Goal: Task Accomplishment & Management: Use online tool/utility

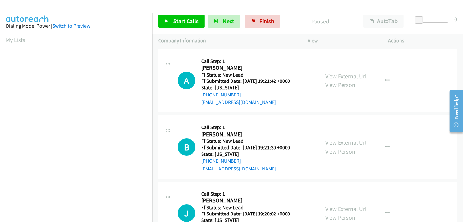
click at [342, 76] on link "View External Url" at bounding box center [345, 75] width 41 height 7
click at [348, 141] on link "View External Url" at bounding box center [345, 142] width 41 height 7
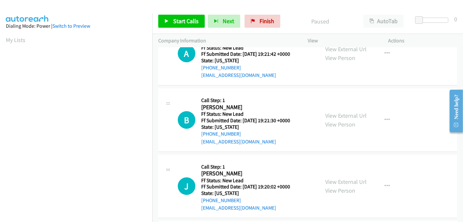
scroll to position [72, 0]
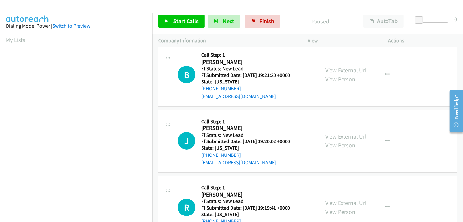
click at [345, 136] on link "View External Url" at bounding box center [345, 135] width 41 height 7
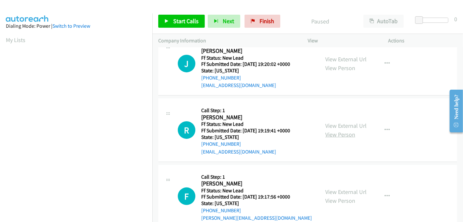
scroll to position [165, 0]
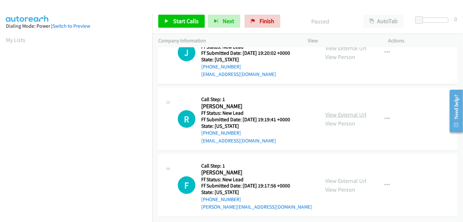
click at [342, 111] on link "View External Url" at bounding box center [345, 114] width 41 height 7
click at [345, 177] on link "View External Url" at bounding box center [345, 180] width 41 height 7
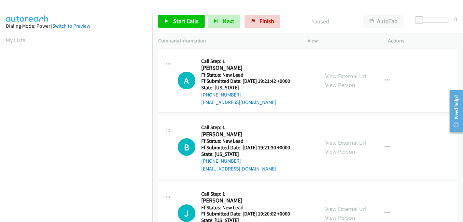
scroll to position [144, 0]
click at [172, 16] on link "Start Calls" at bounding box center [181, 21] width 47 height 13
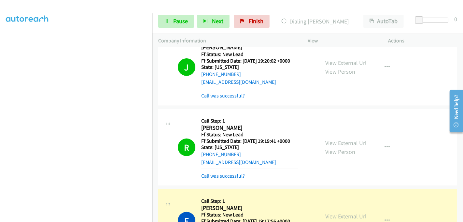
scroll to position [289, 0]
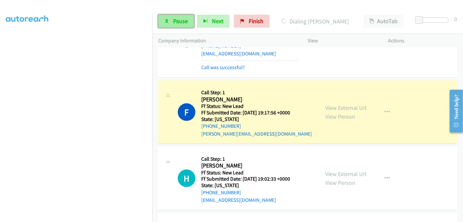
click at [180, 20] on span "Pause" at bounding box center [180, 20] width 15 height 7
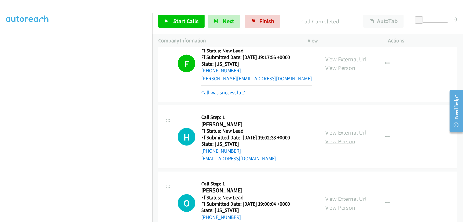
scroll to position [397, 0]
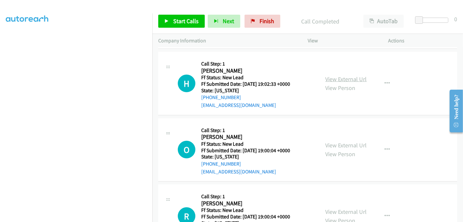
click at [343, 79] on link "View External Url" at bounding box center [345, 78] width 41 height 7
click at [336, 142] on link "View External Url" at bounding box center [345, 144] width 41 height 7
click at [347, 214] on div "View External Url View Person" at bounding box center [345, 216] width 41 height 18
click at [347, 211] on link "View External Url" at bounding box center [345, 211] width 41 height 7
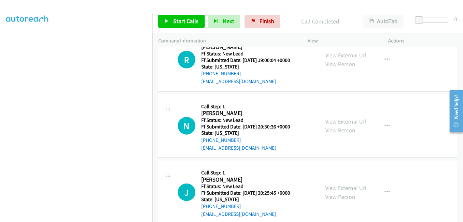
scroll to position [564, 0]
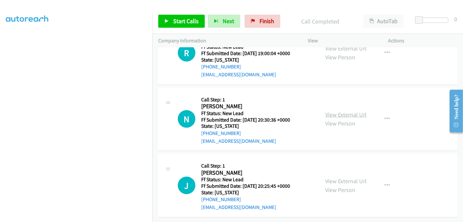
click at [330, 111] on link "View External Url" at bounding box center [345, 114] width 41 height 7
click at [337, 177] on link "View External Url" at bounding box center [345, 180] width 41 height 7
click at [184, 23] on span "Start Calls" at bounding box center [185, 20] width 25 height 7
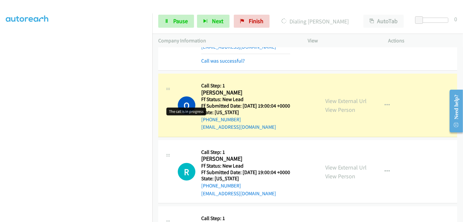
scroll to position [492, 0]
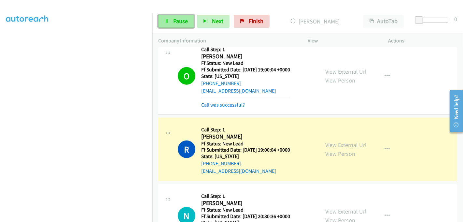
click at [171, 20] on link "Pause" at bounding box center [176, 21] width 36 height 13
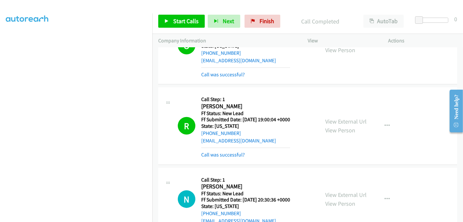
scroll to position [564, 0]
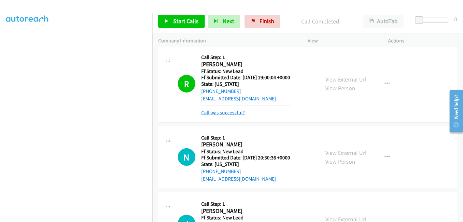
click at [226, 110] on link "Call was successful?" at bounding box center [223, 112] width 44 height 6
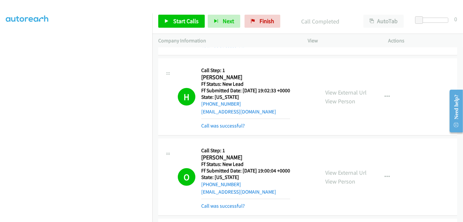
scroll to position [347, 0]
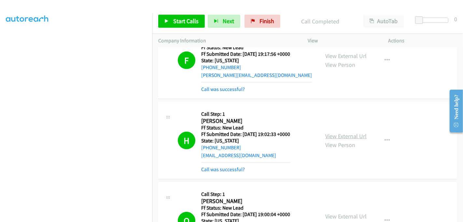
click at [343, 134] on link "View External Url" at bounding box center [345, 135] width 41 height 7
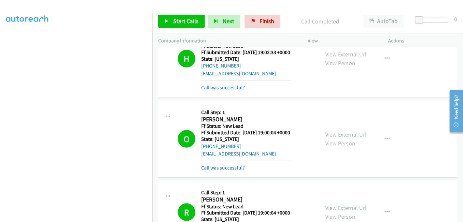
scroll to position [492, 0]
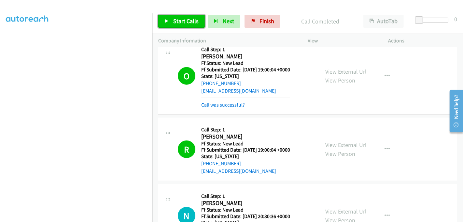
click at [191, 20] on span "Start Calls" at bounding box center [185, 20] width 25 height 7
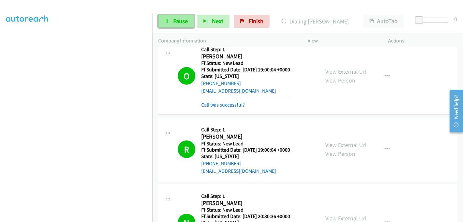
click at [178, 22] on span "Pause" at bounding box center [180, 20] width 15 height 7
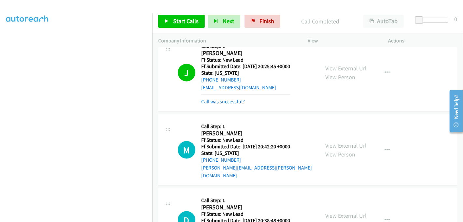
scroll to position [781, 0]
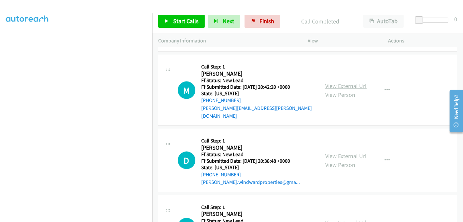
click at [337, 82] on link "View External Url" at bounding box center [345, 85] width 41 height 7
click at [339, 152] on link "View External Url" at bounding box center [345, 155] width 41 height 7
click at [344, 218] on link "View External Url" at bounding box center [345, 221] width 41 height 7
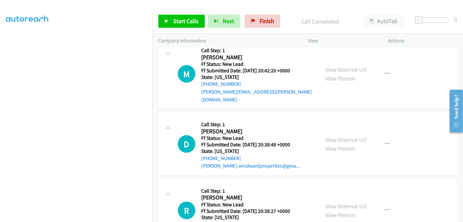
scroll to position [818, 0]
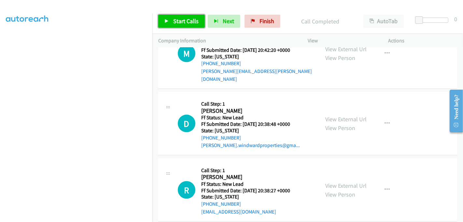
click at [183, 20] on span "Start Calls" at bounding box center [185, 20] width 25 height 7
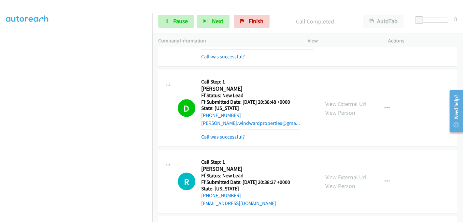
scroll to position [926, 0]
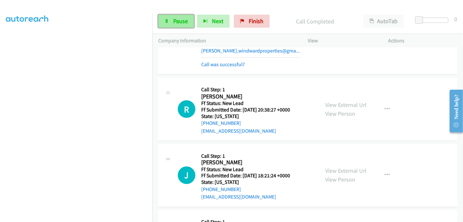
click at [178, 21] on span "Pause" at bounding box center [180, 20] width 15 height 7
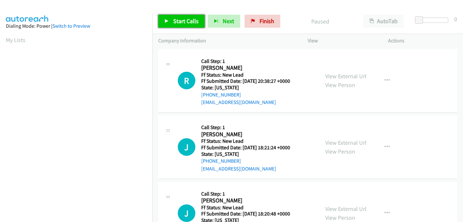
click at [179, 19] on span "Start Calls" at bounding box center [185, 20] width 25 height 7
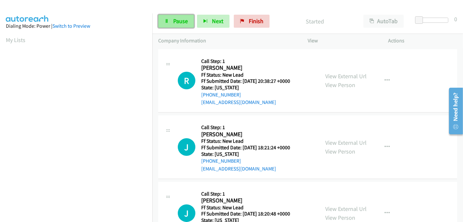
click at [176, 20] on span "Pause" at bounding box center [180, 20] width 15 height 7
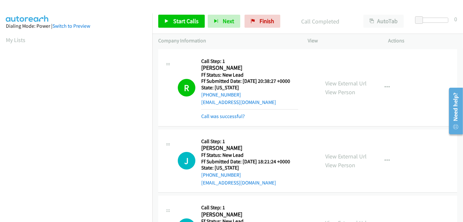
scroll to position [144, 0]
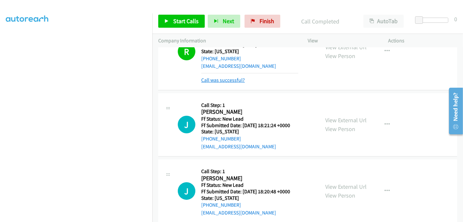
drag, startPoint x: 225, startPoint y: 83, endPoint x: 230, endPoint y: 81, distance: 5.1
click at [225, 83] on link "Call was successful?" at bounding box center [223, 80] width 44 height 6
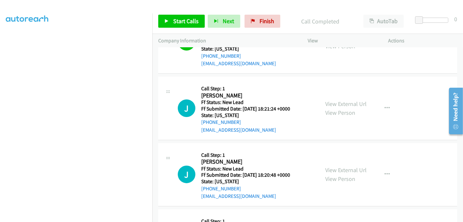
scroll to position [65, 0]
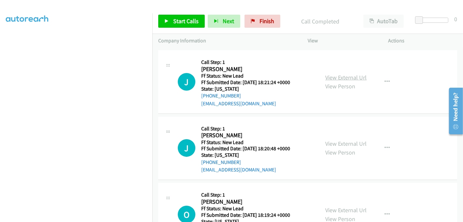
click at [348, 76] on link "View External Url" at bounding box center [345, 77] width 41 height 7
click at [344, 142] on link "View External Url" at bounding box center [345, 143] width 41 height 7
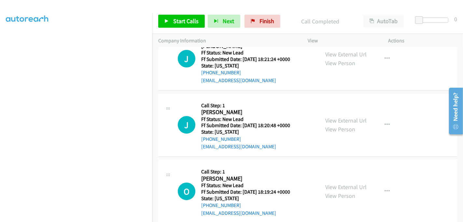
scroll to position [99, 0]
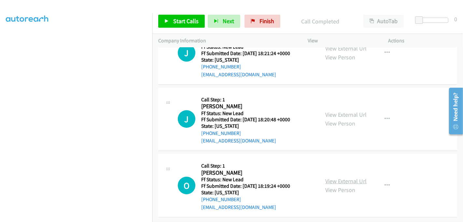
click at [345, 177] on link "View External Url" at bounding box center [345, 180] width 41 height 7
click at [175, 21] on span "Start Calls" at bounding box center [185, 20] width 25 height 7
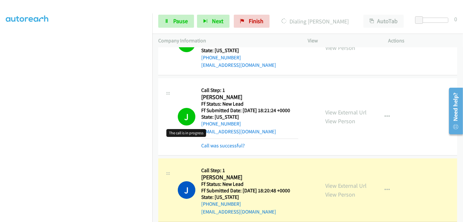
scroll to position [108, 0]
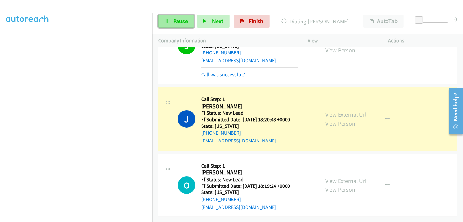
click at [171, 18] on link "Pause" at bounding box center [176, 21] width 36 height 13
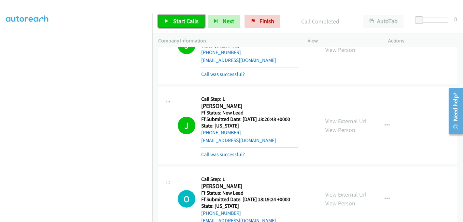
click at [180, 23] on span "Start Calls" at bounding box center [185, 20] width 25 height 7
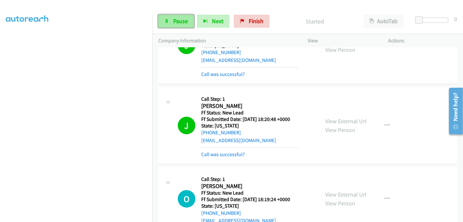
click at [179, 19] on span "Pause" at bounding box center [180, 20] width 15 height 7
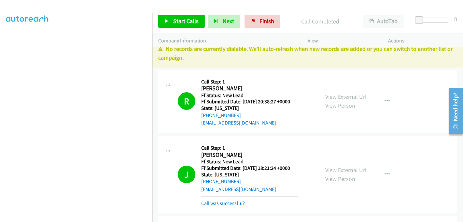
scroll to position [0, 0]
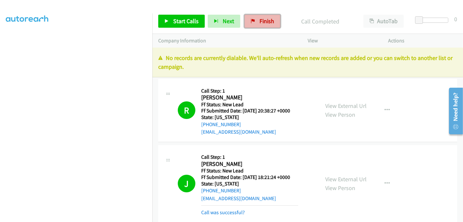
click at [253, 20] on link "Finish" at bounding box center [262, 21] width 36 height 13
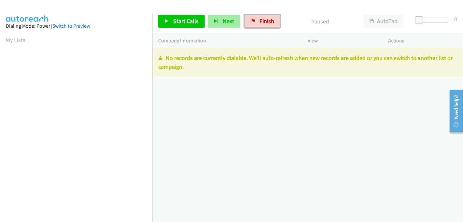
drag, startPoint x: 253, startPoint y: 22, endPoint x: 216, endPoint y: 18, distance: 37.0
click at [253, 22] on link "Finish" at bounding box center [262, 21] width 36 height 13
click at [258, 17] on link "Finish" at bounding box center [262, 21] width 36 height 13
